Goal: Find specific page/section: Find specific page/section

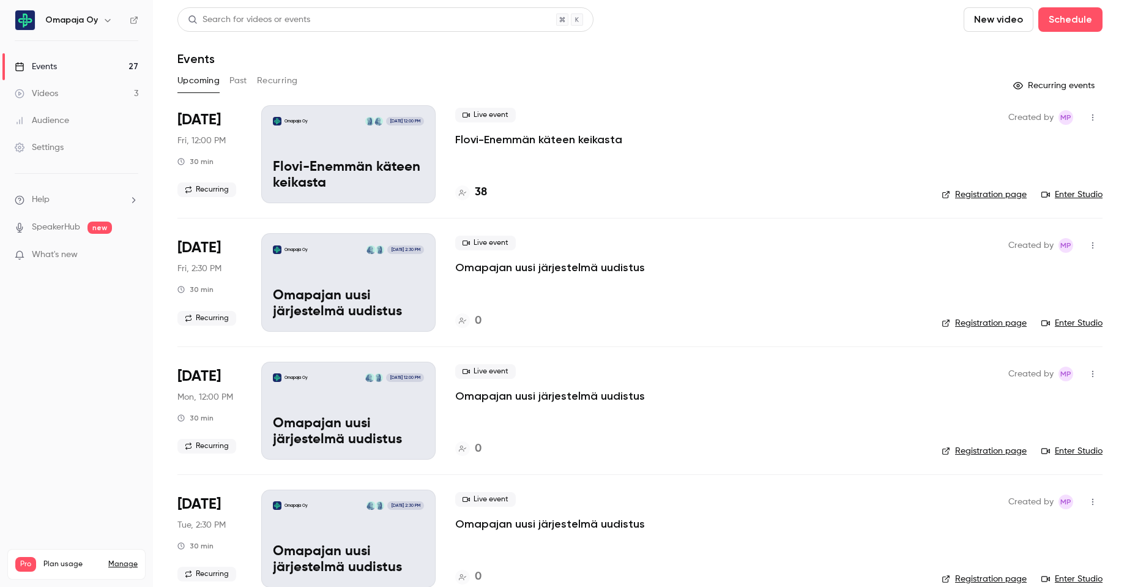
click at [51, 65] on div "Events" at bounding box center [36, 67] width 42 height 12
click at [238, 83] on button "Past" at bounding box center [239, 81] width 18 height 20
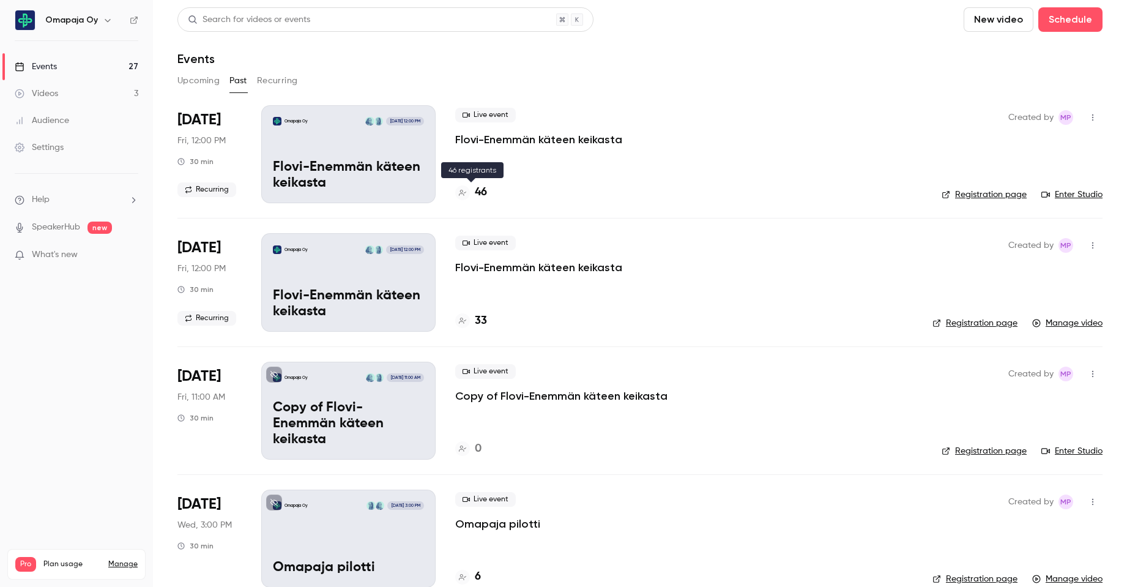
click at [484, 193] on h4 "46" at bounding box center [481, 192] width 12 height 17
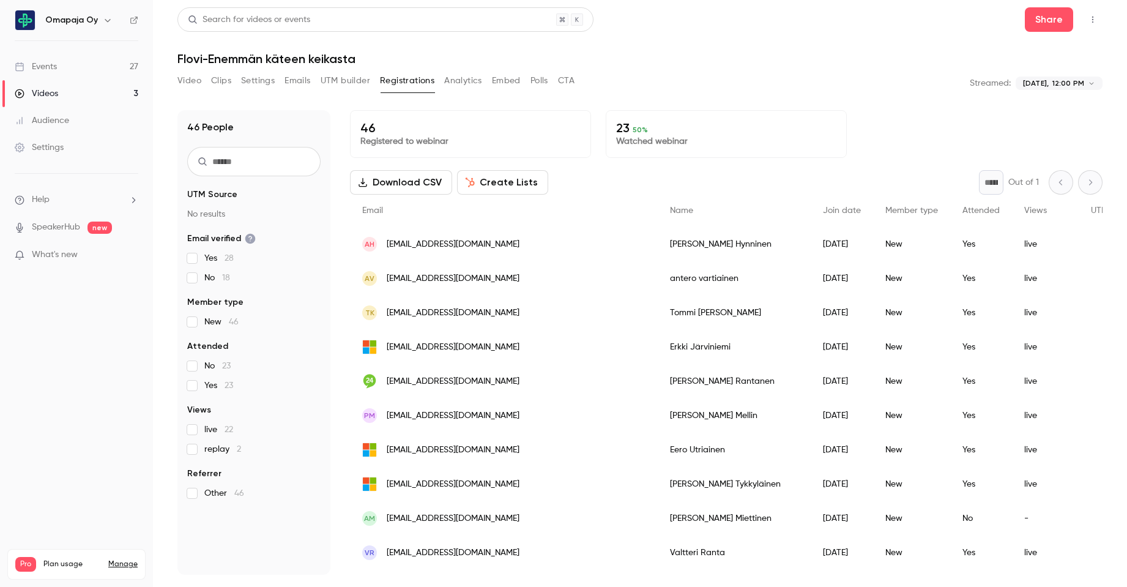
click at [761, 70] on div "**********" at bounding box center [640, 293] width 925 height 572
